Goal: Information Seeking & Learning: Check status

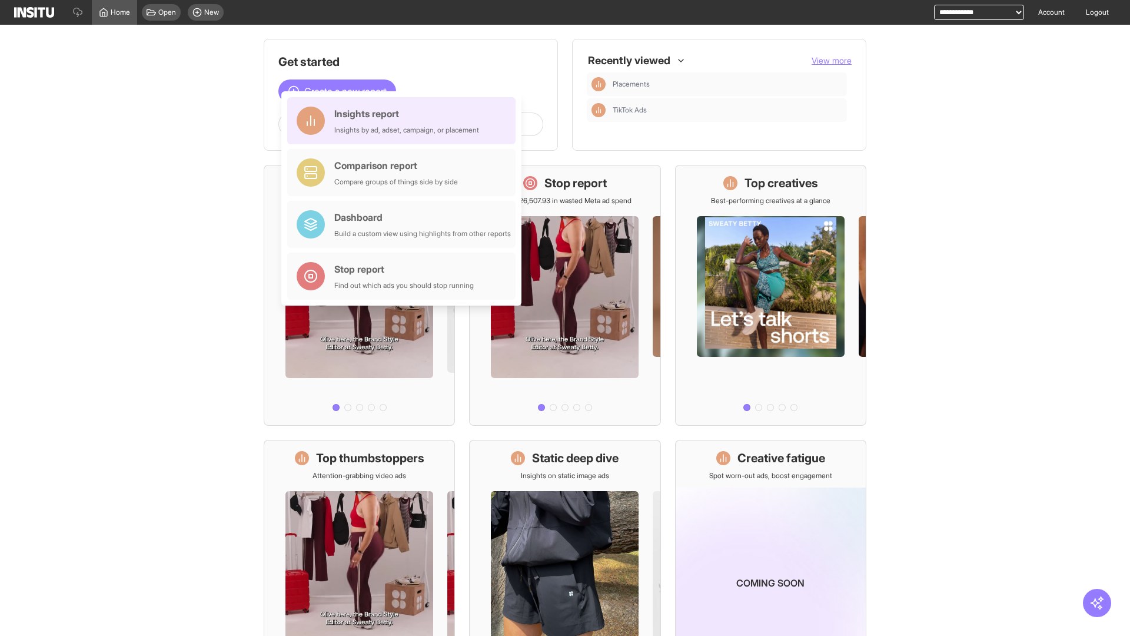
click at [404, 121] on div "Insights report Insights by ad, adset, campaign, or placement" at bounding box center [406, 121] width 145 height 28
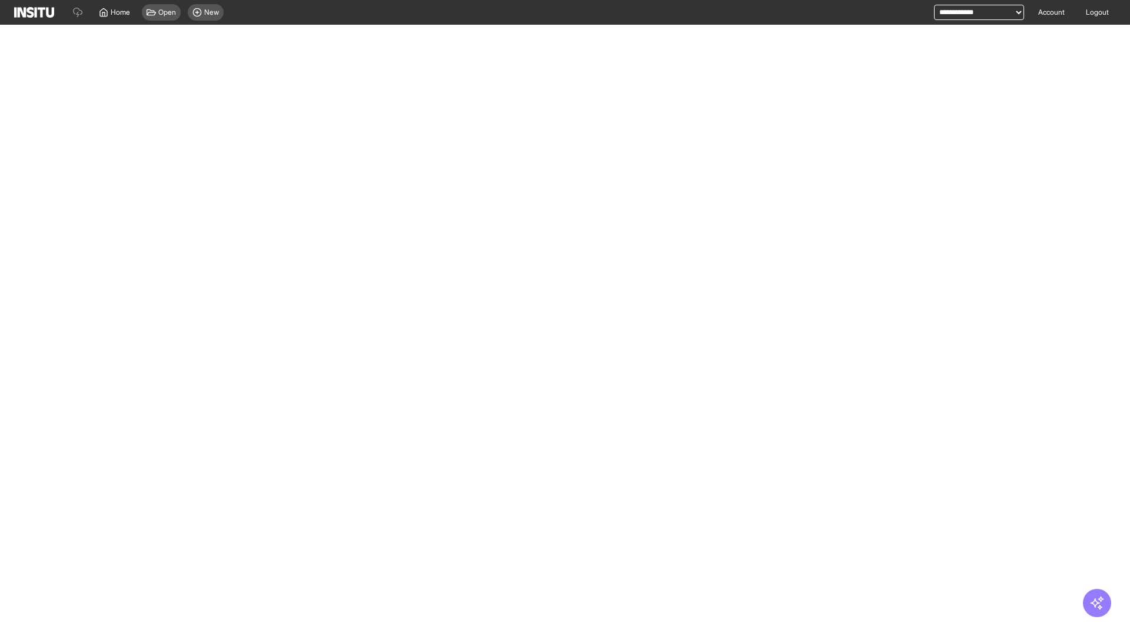
select select "**"
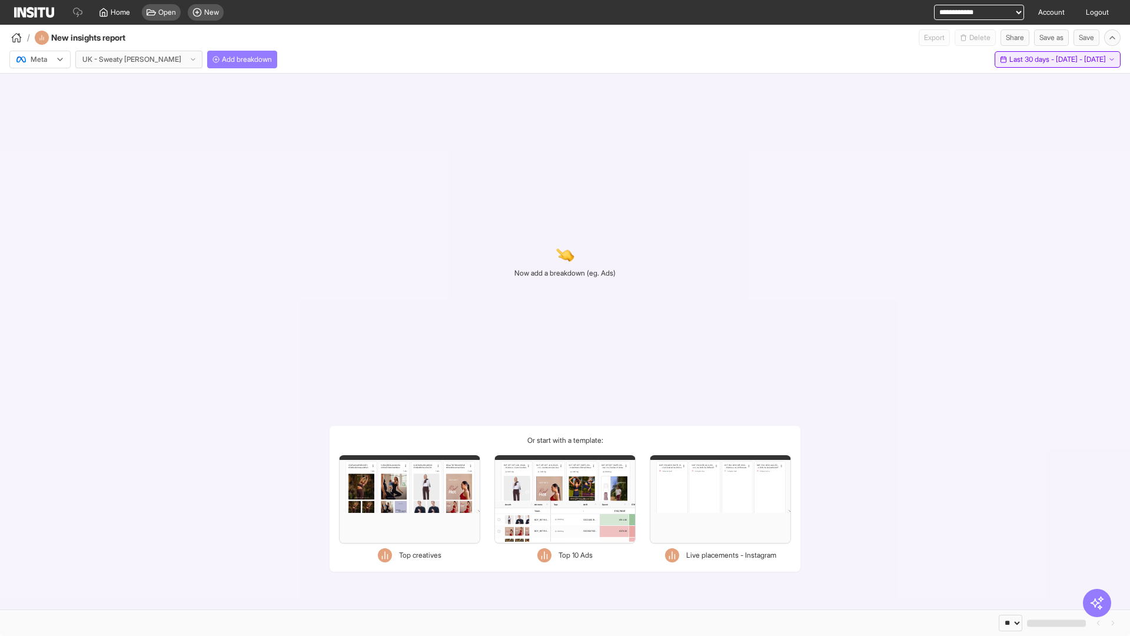
click at [1034, 59] on span "Last 30 days - [DATE] - [DATE]" at bounding box center [1057, 59] width 97 height 9
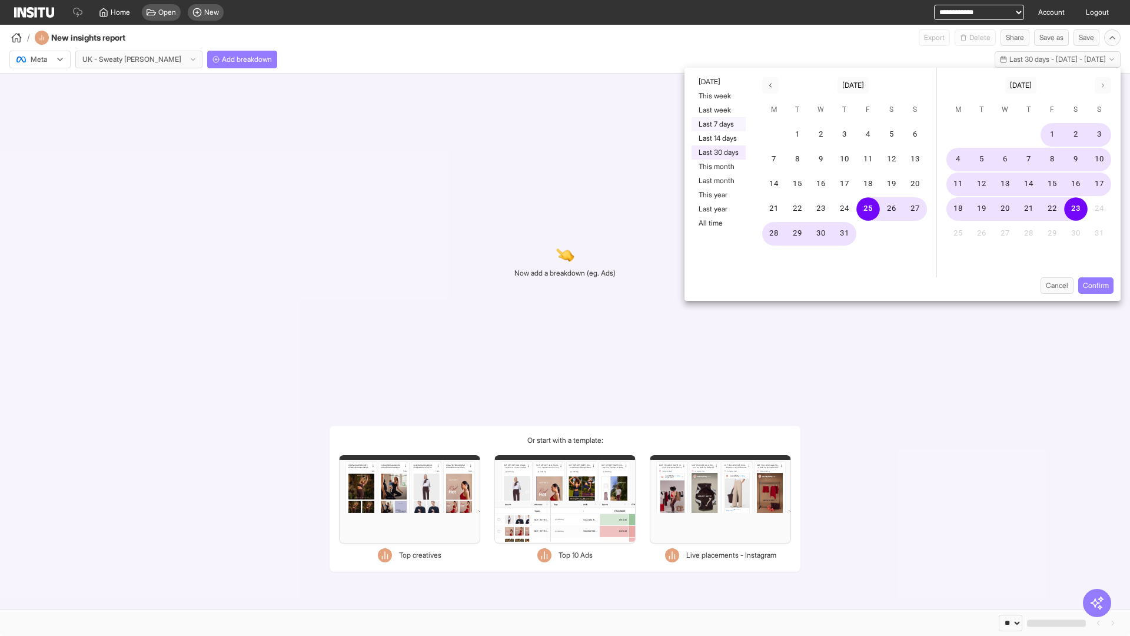
click at [717, 124] on button "Last 7 days" at bounding box center [719, 124] width 54 height 14
